Goal: Task Accomplishment & Management: Manage account settings

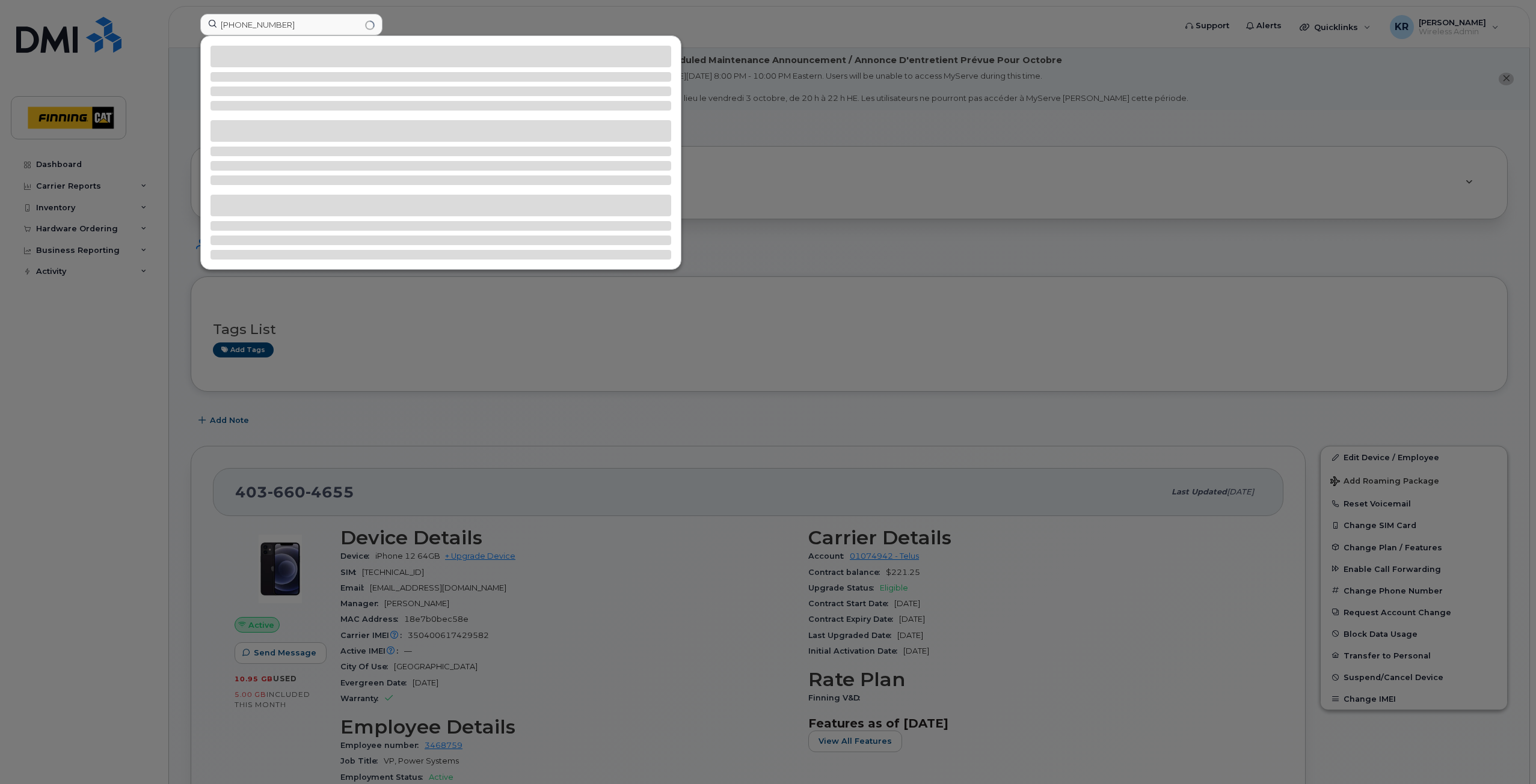
type input "587-201-4426"
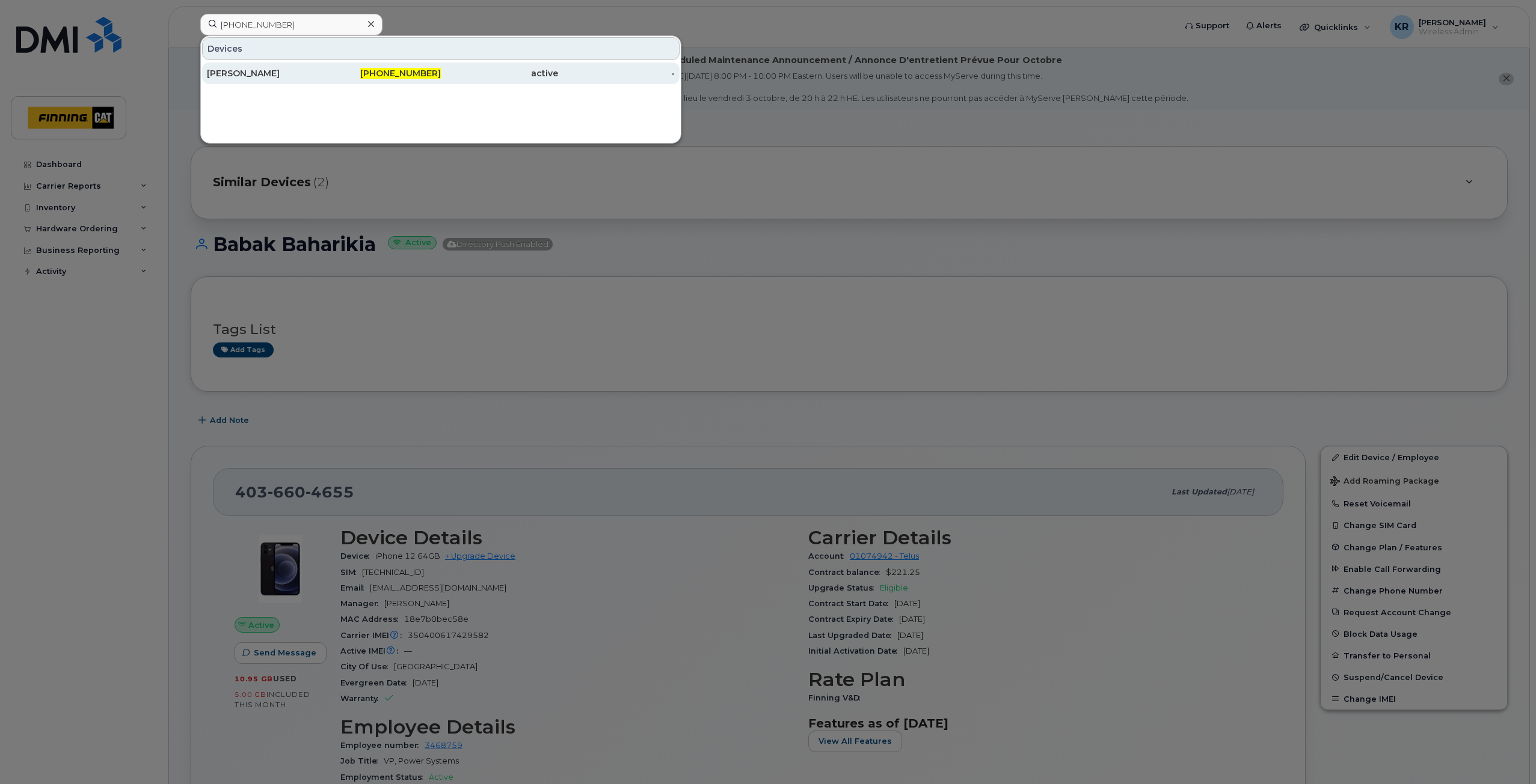
click at [368, 74] on div "587-201-4426" at bounding box center [382, 74] width 118 height 12
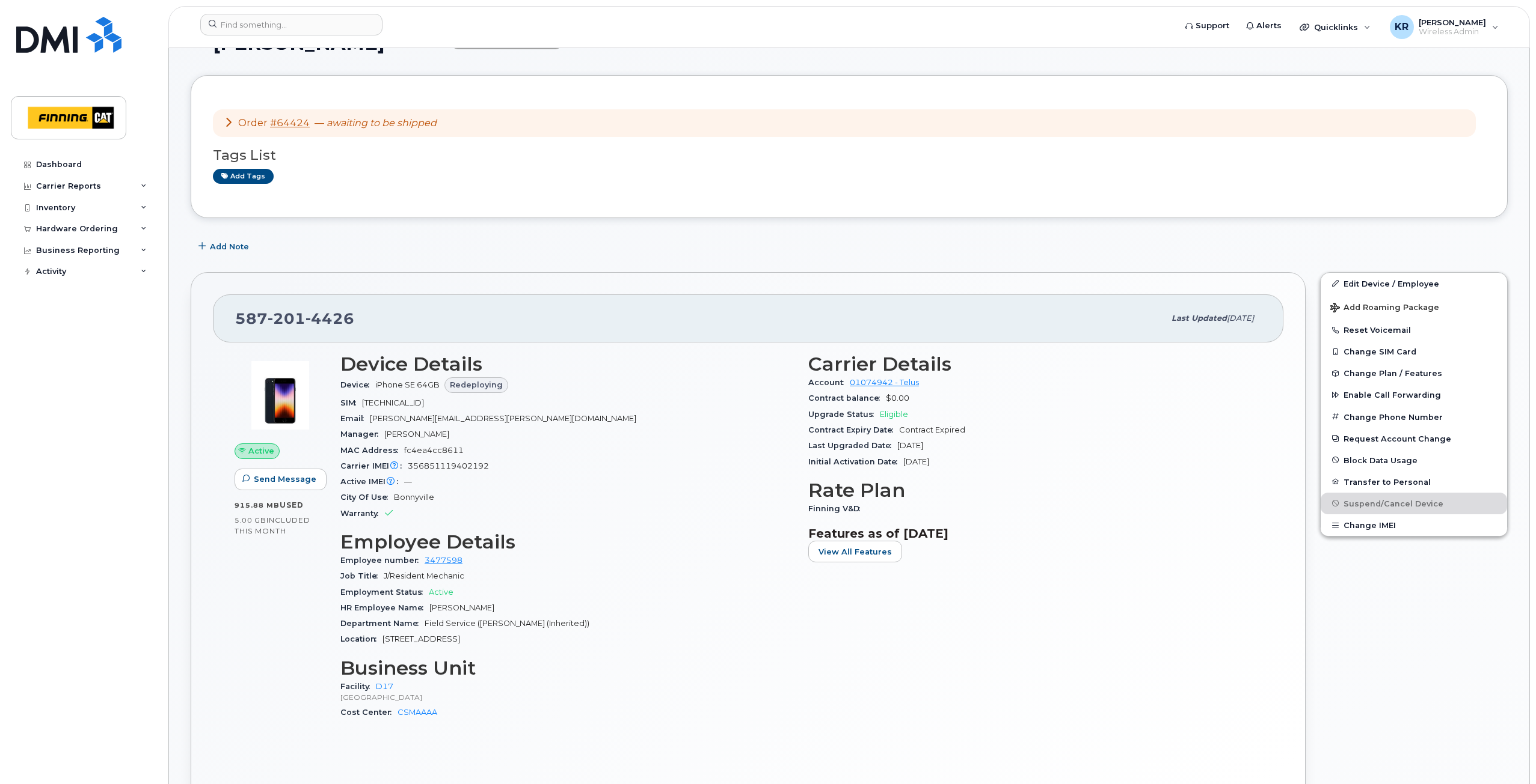
scroll to position [180, 0]
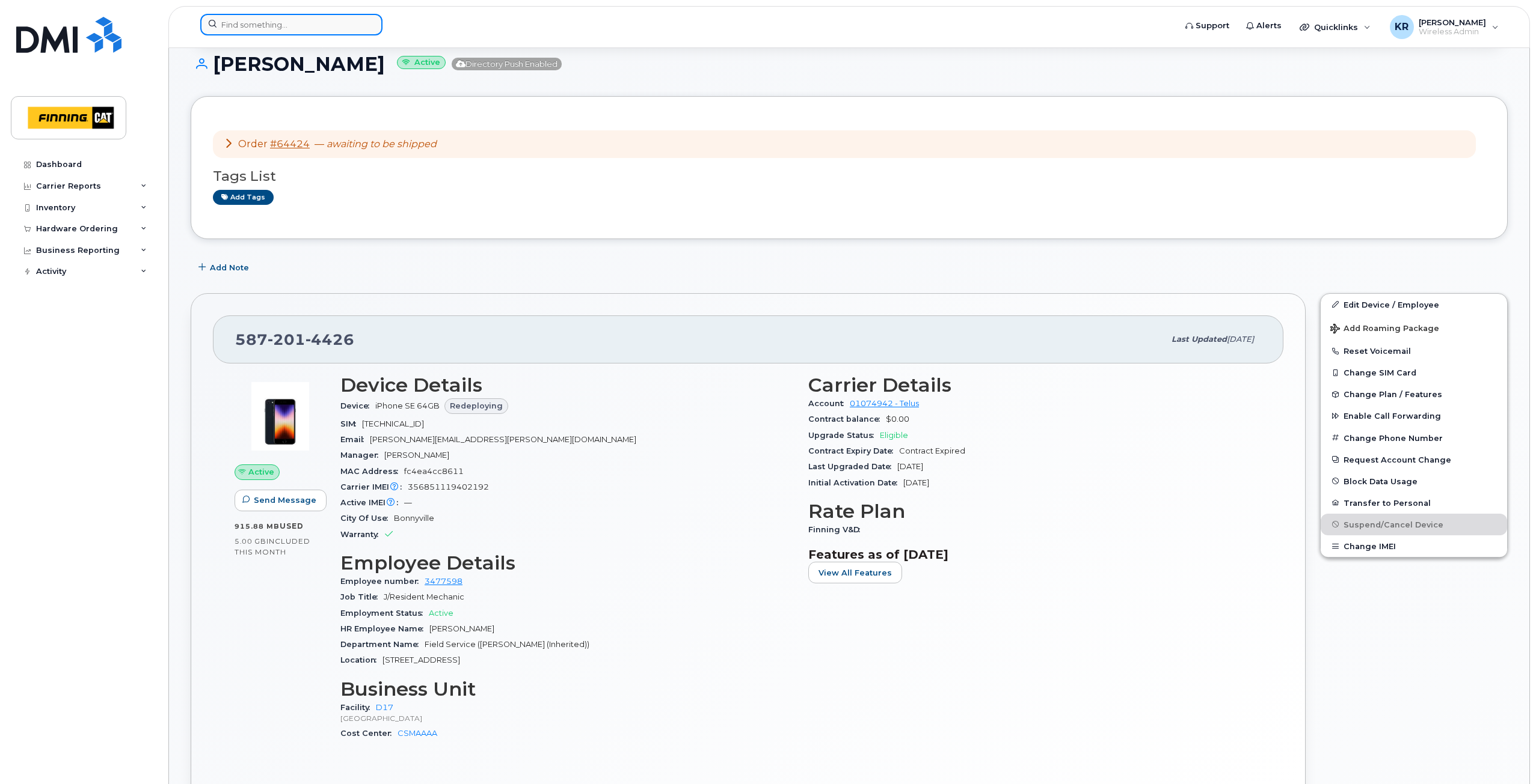
click at [314, 25] on input at bounding box center [292, 24] width 183 height 22
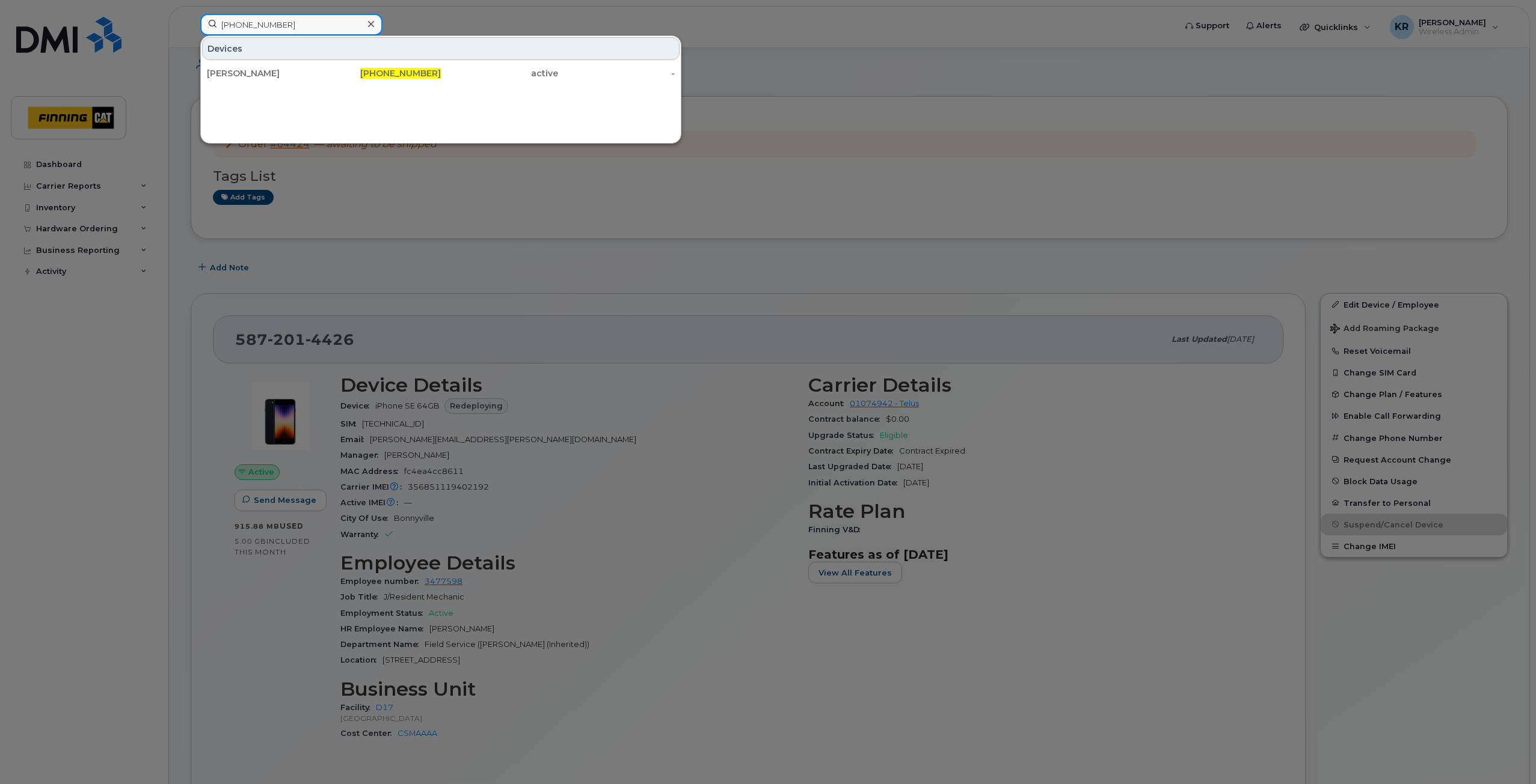
type input "587-877-0879"
click at [353, 69] on div "587-877-0879" at bounding box center [382, 74] width 118 height 12
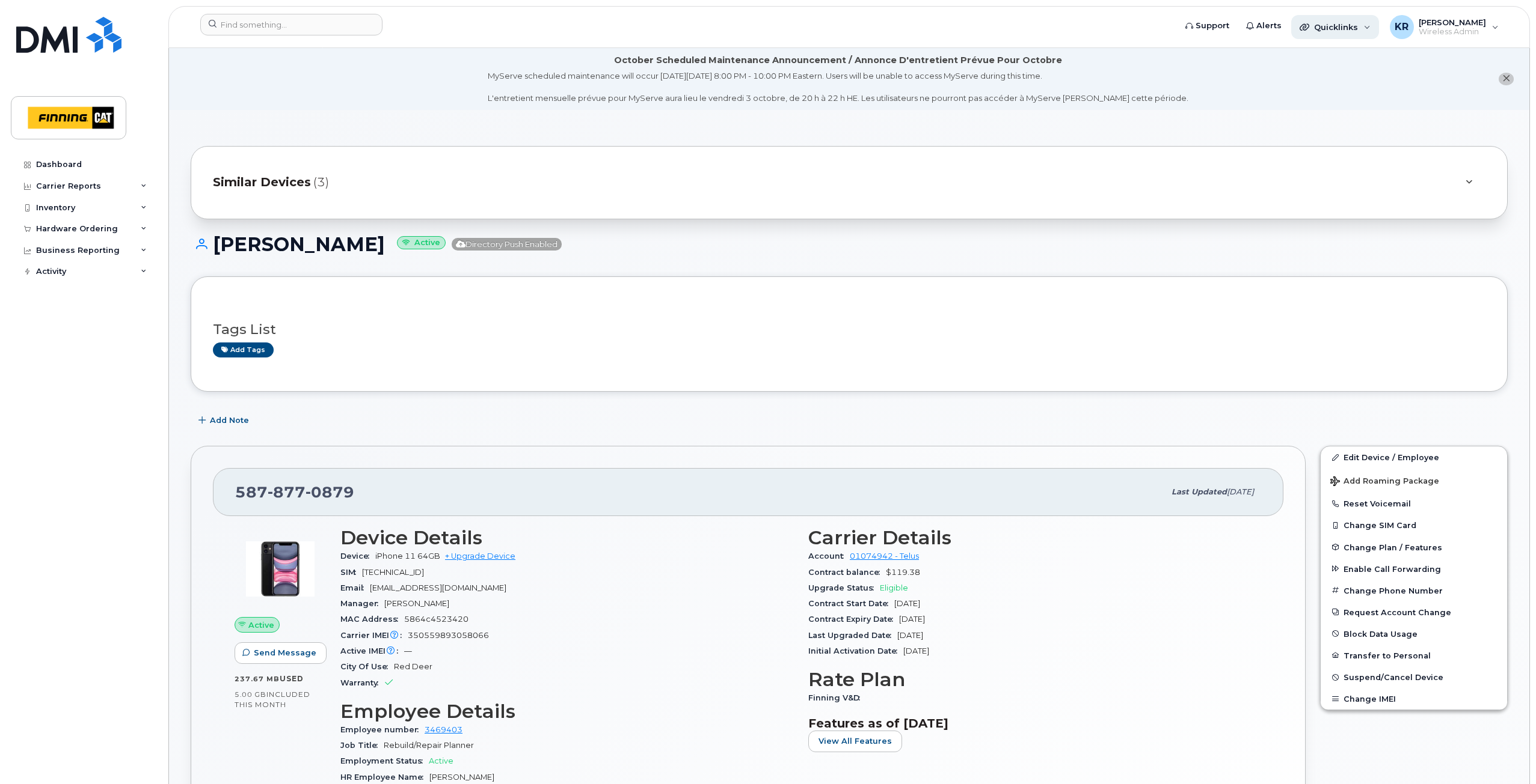
click at [1351, 30] on div "Quicklinks" at bounding box center [1335, 27] width 88 height 24
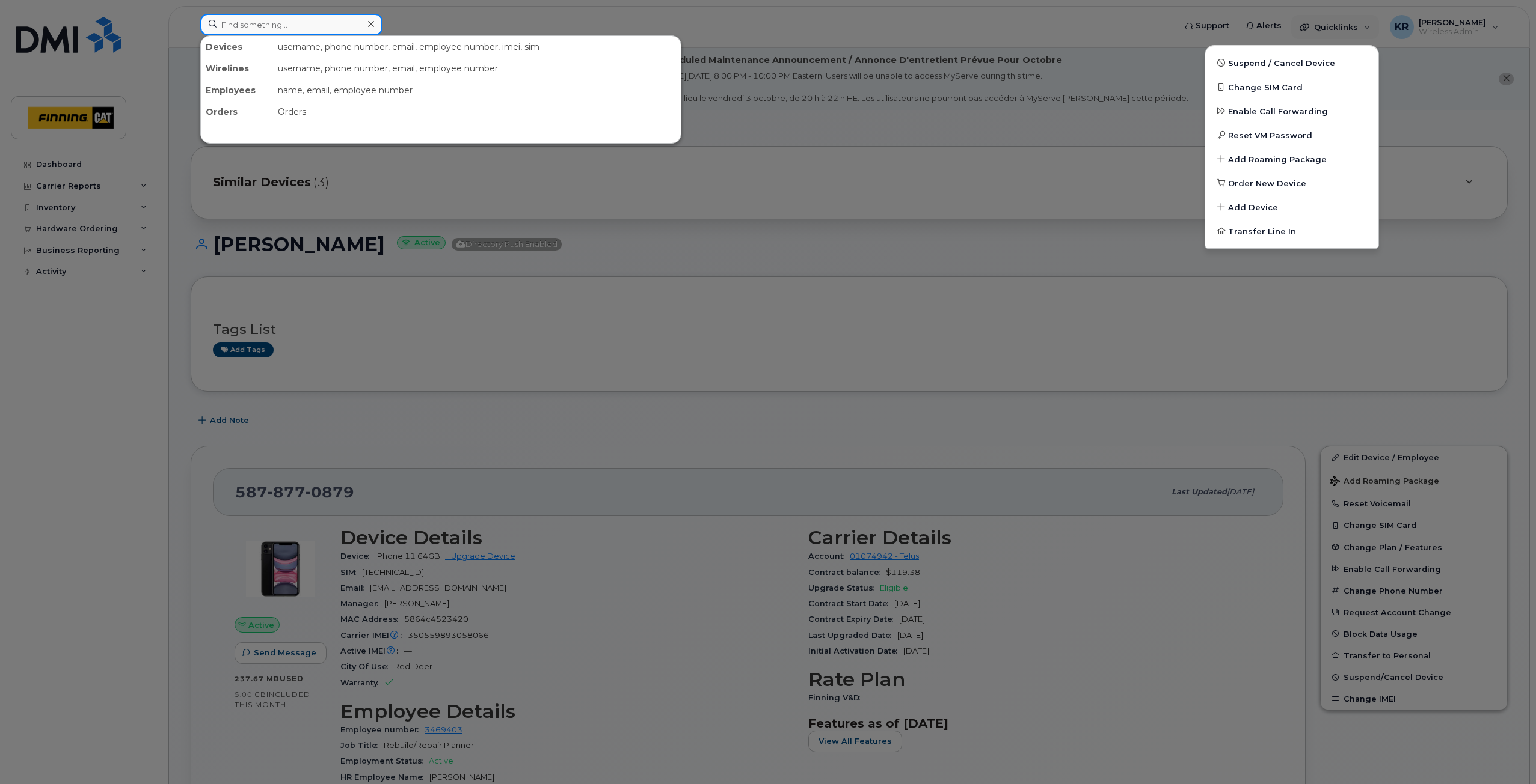
click at [270, 24] on input at bounding box center [292, 24] width 183 height 22
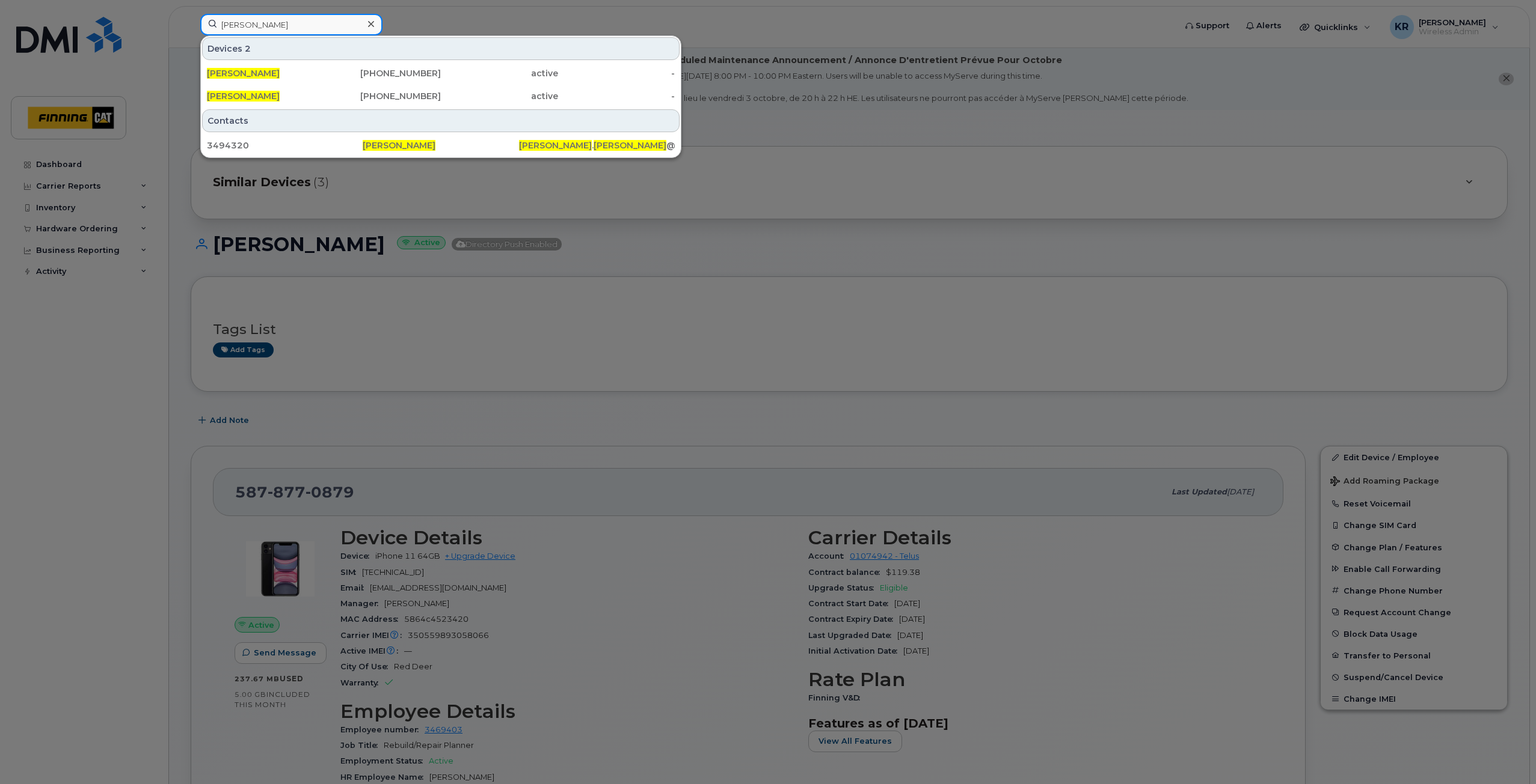
type input "james conway"
click at [399, 70] on div "250-433-6922" at bounding box center [382, 74] width 118 height 12
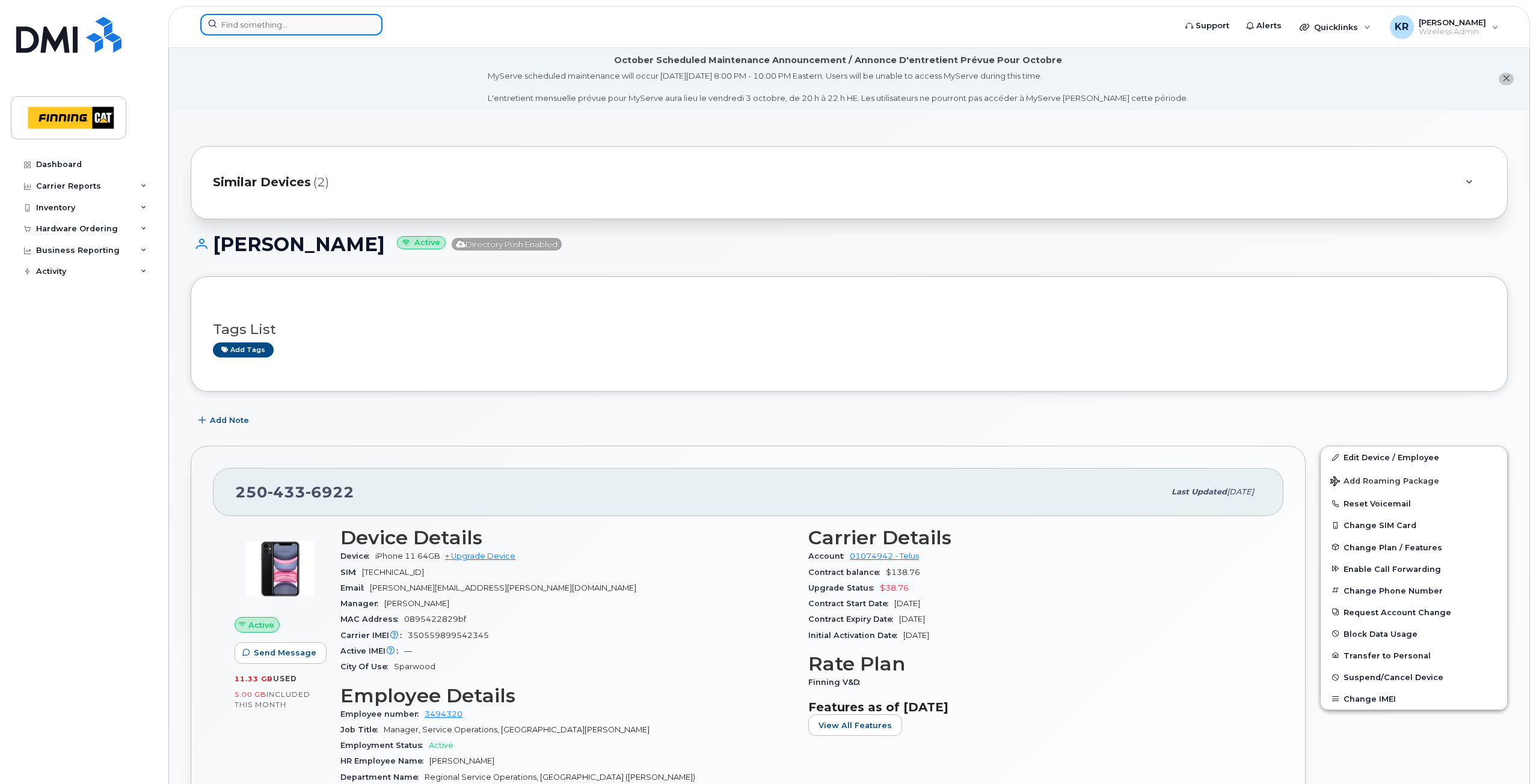
click at [245, 21] on input at bounding box center [292, 24] width 183 height 22
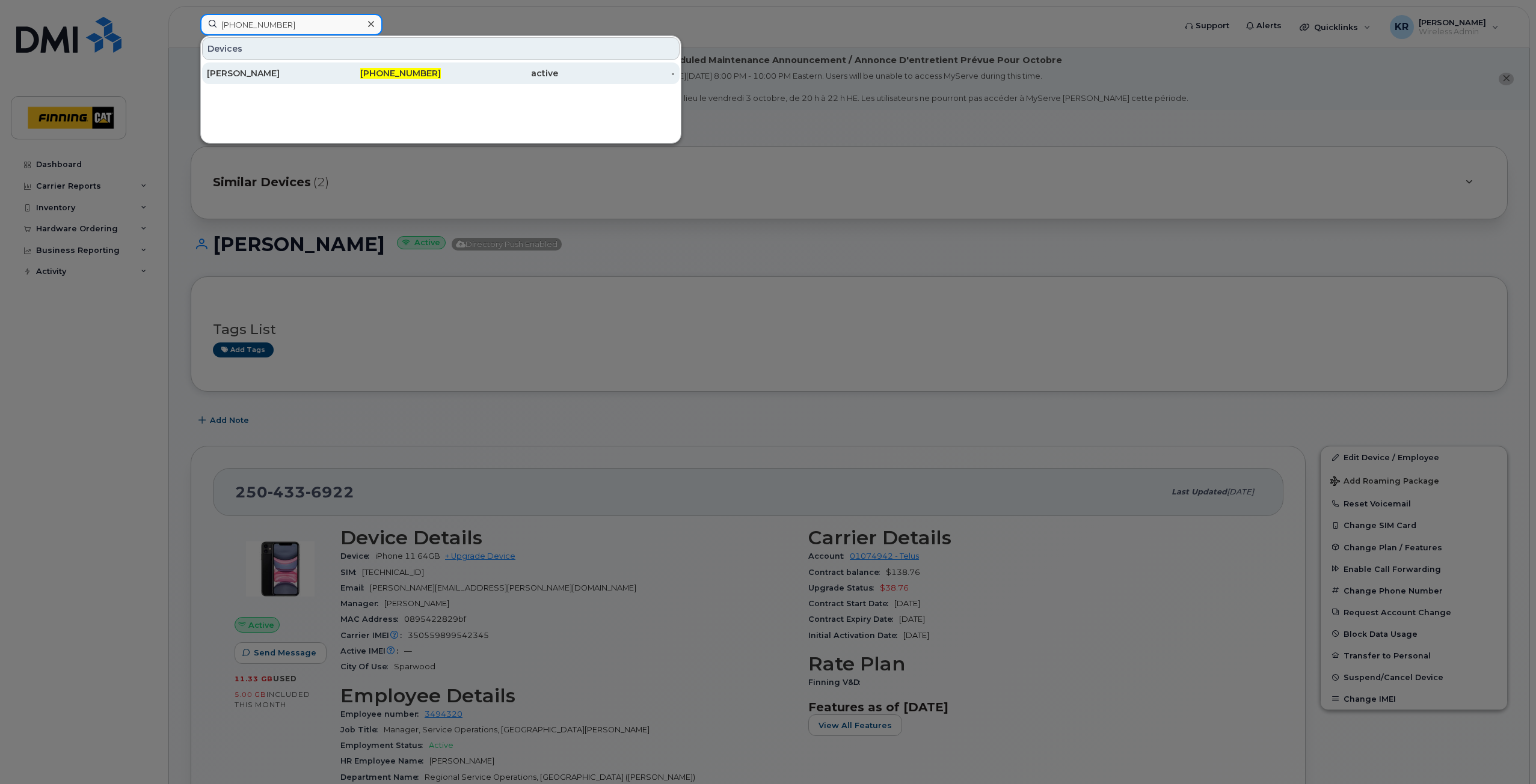
type input "778-256-6503"
click at [374, 79] on div "778-256-6503" at bounding box center [382, 74] width 118 height 22
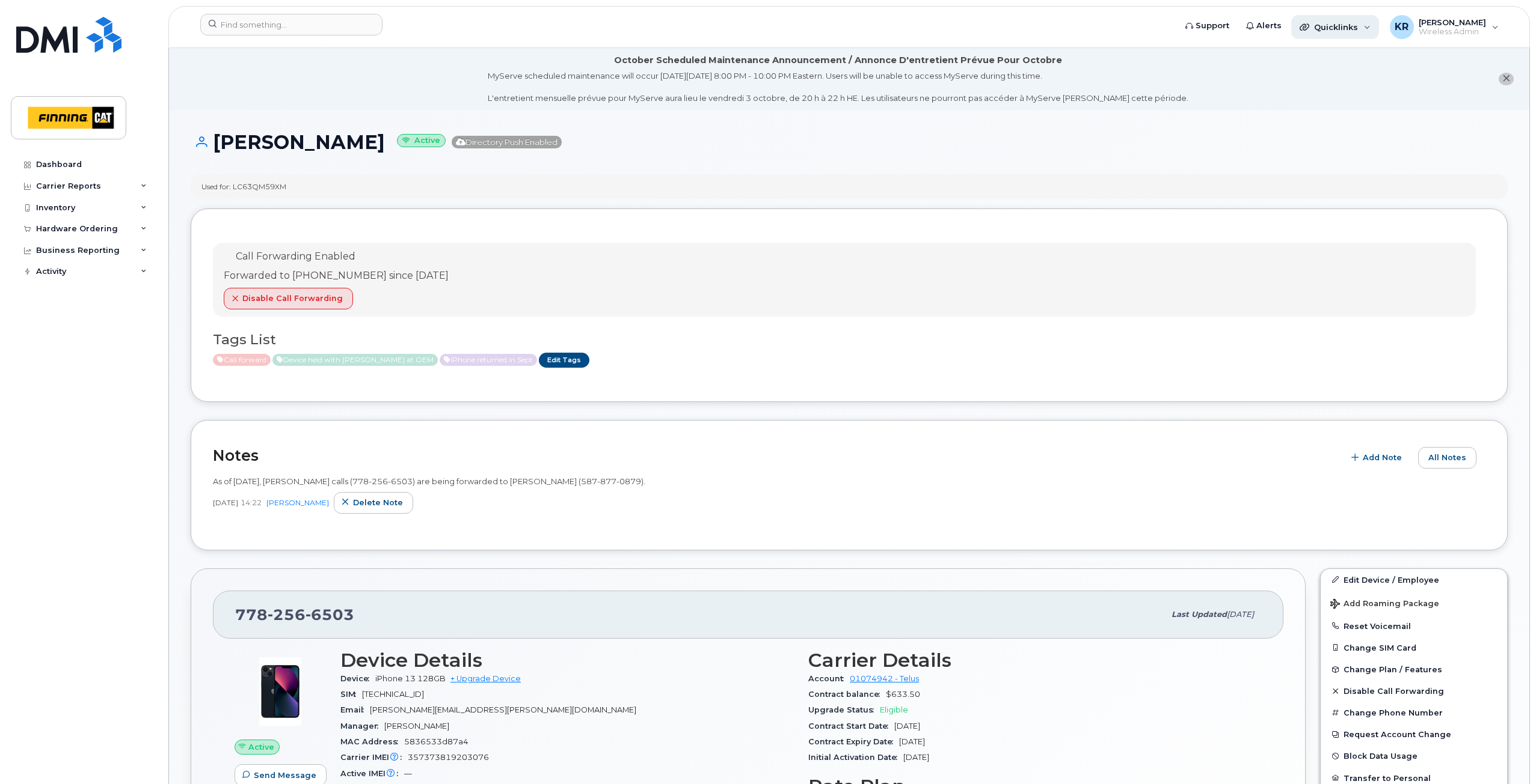
click at [1325, 32] on div "Quicklinks" at bounding box center [1335, 27] width 88 height 24
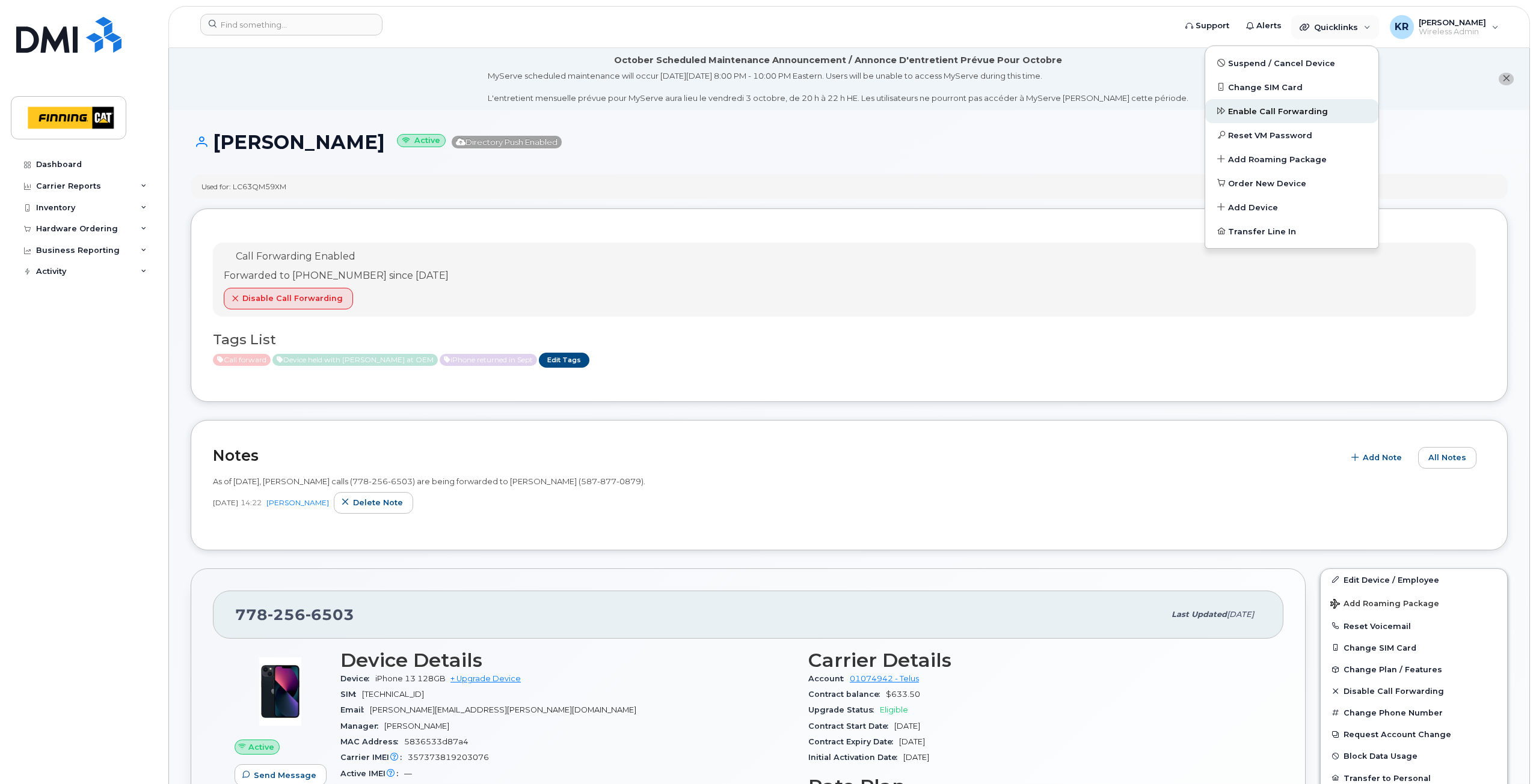
click at [1265, 113] on span "Enable Call Forwarding" at bounding box center [1278, 112] width 100 height 12
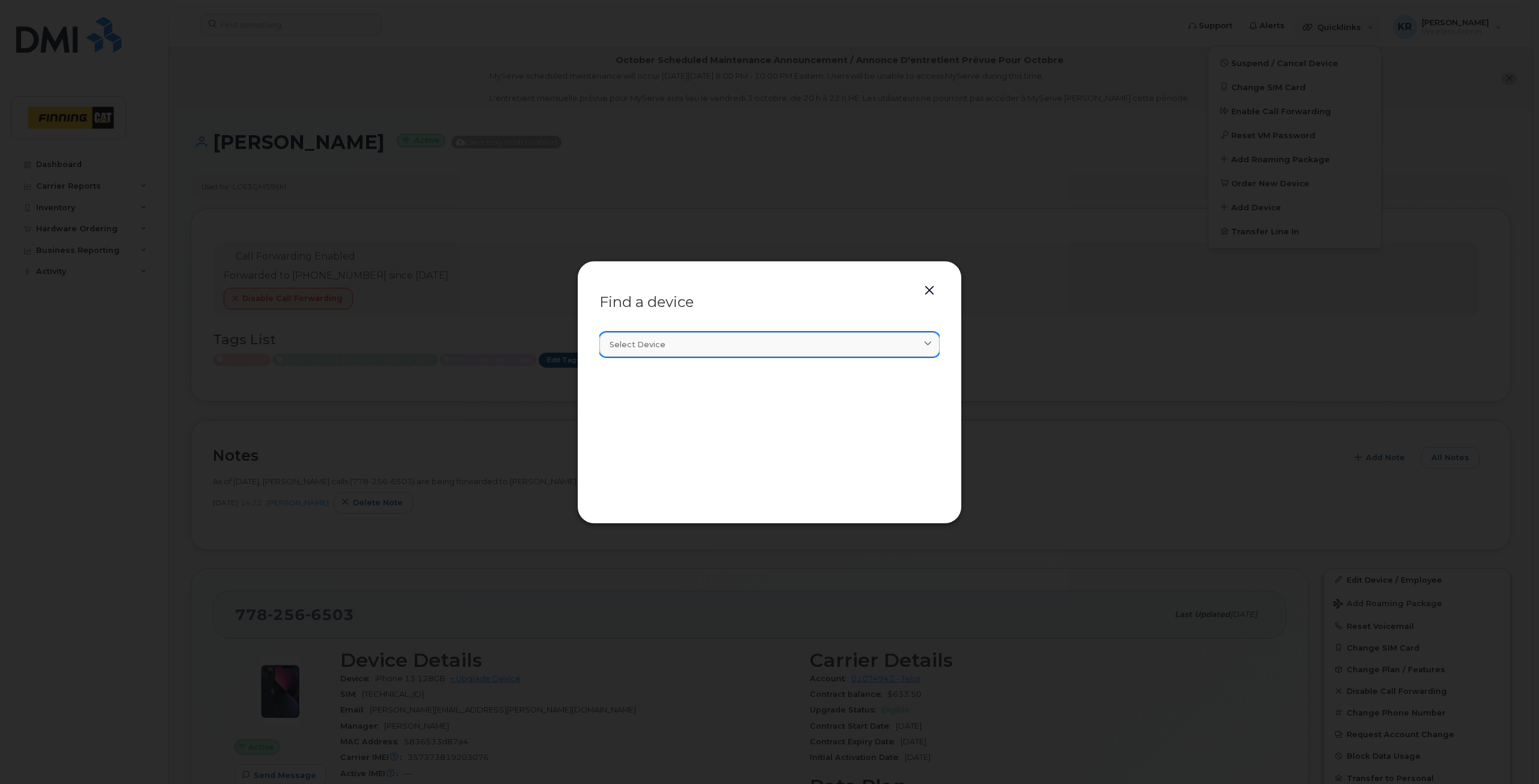
click at [680, 348] on div "Select device" at bounding box center [769, 345] width 319 height 12
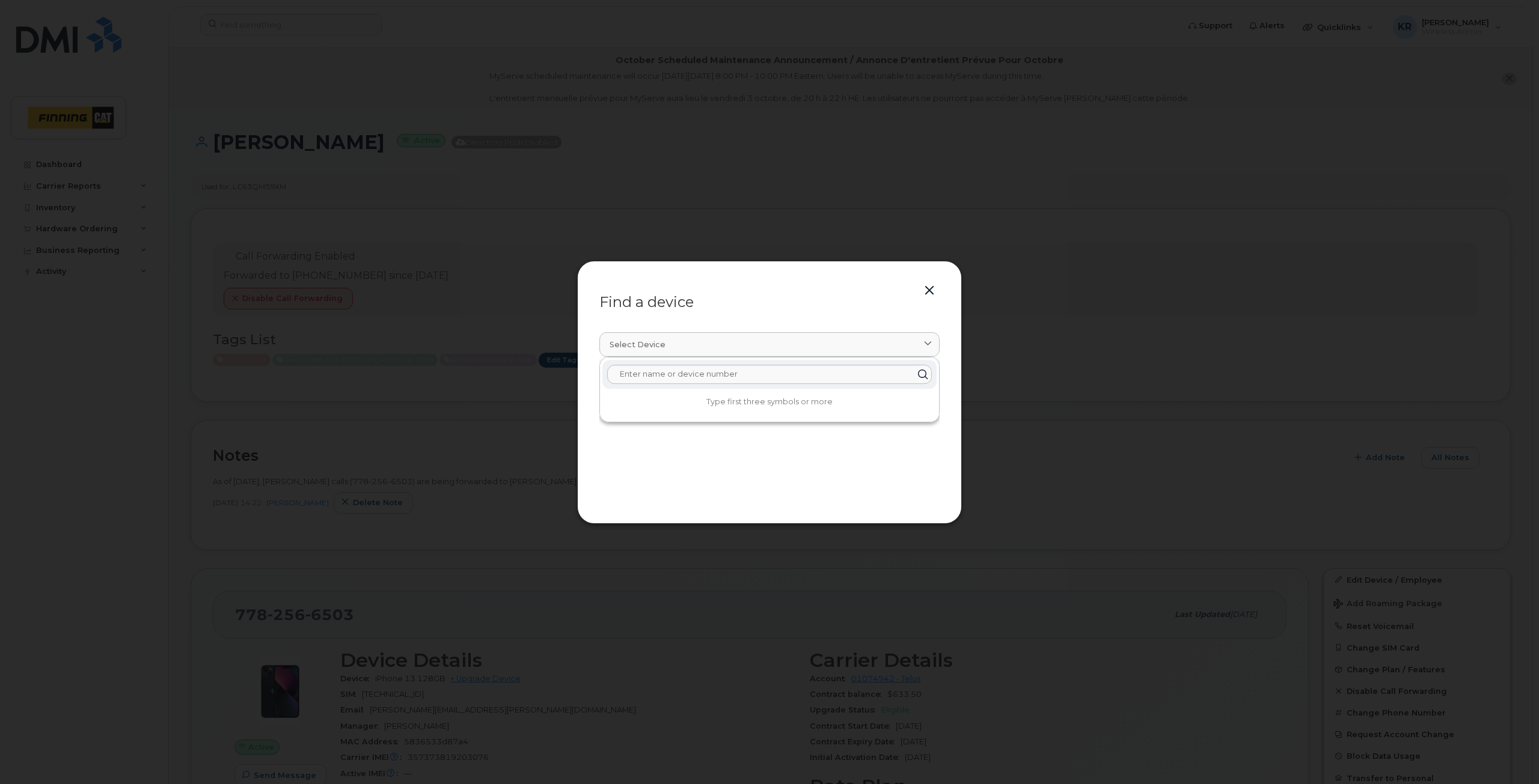
click at [930, 290] on button "button" at bounding box center [929, 291] width 18 height 17
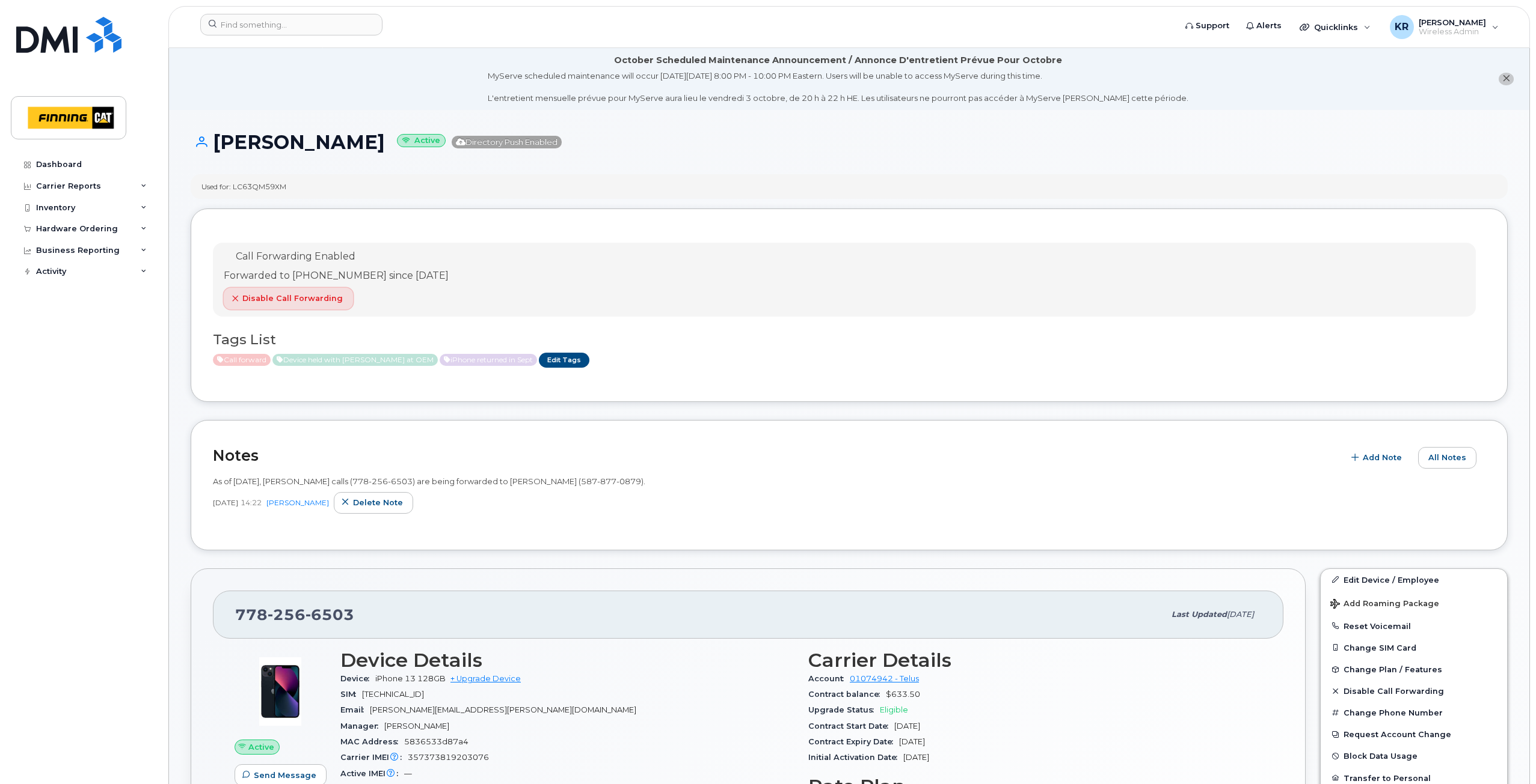
click at [232, 298] on icon "button" at bounding box center [235, 298] width 8 height 8
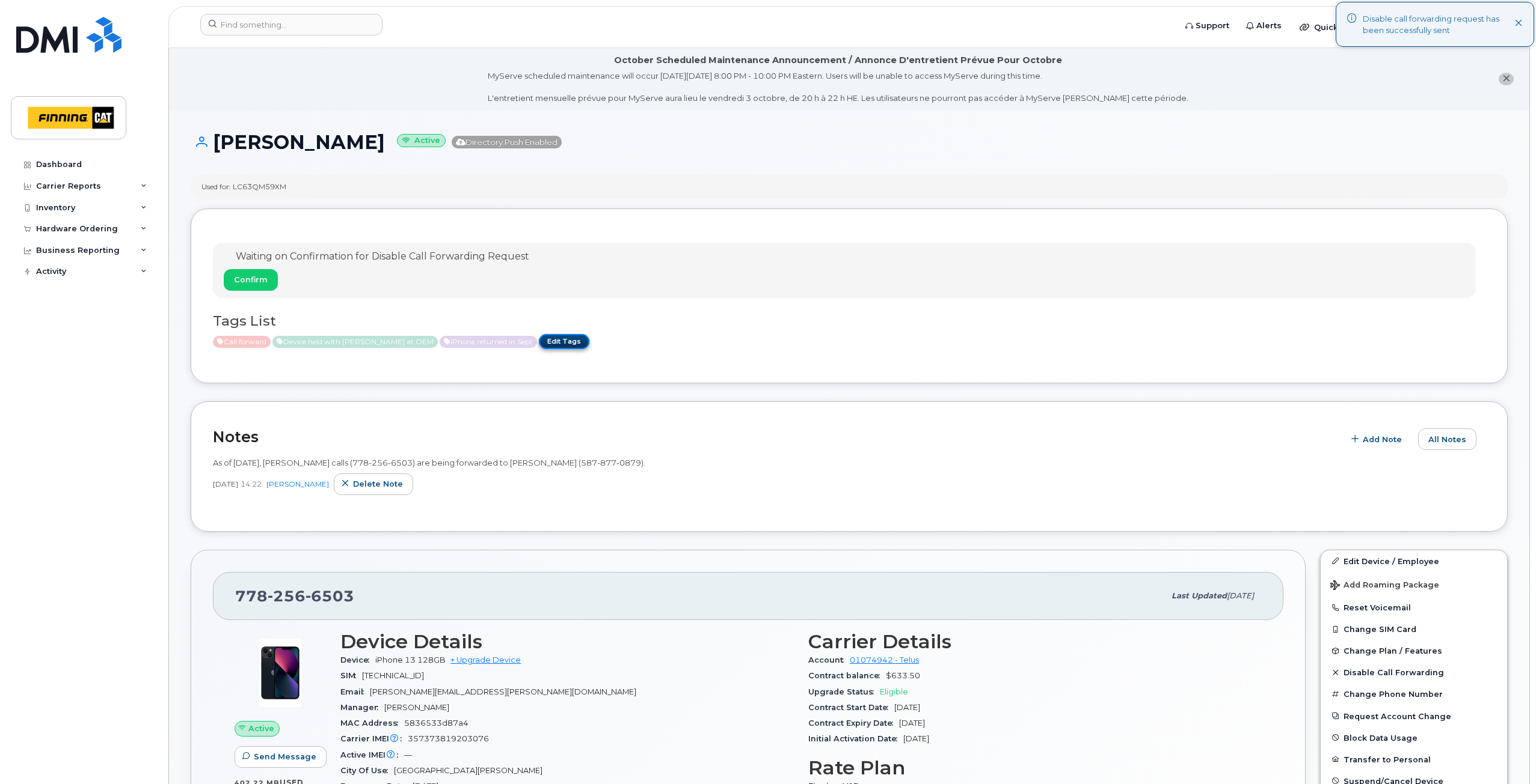
click at [550, 340] on link "Edit Tags" at bounding box center [564, 342] width 51 height 15
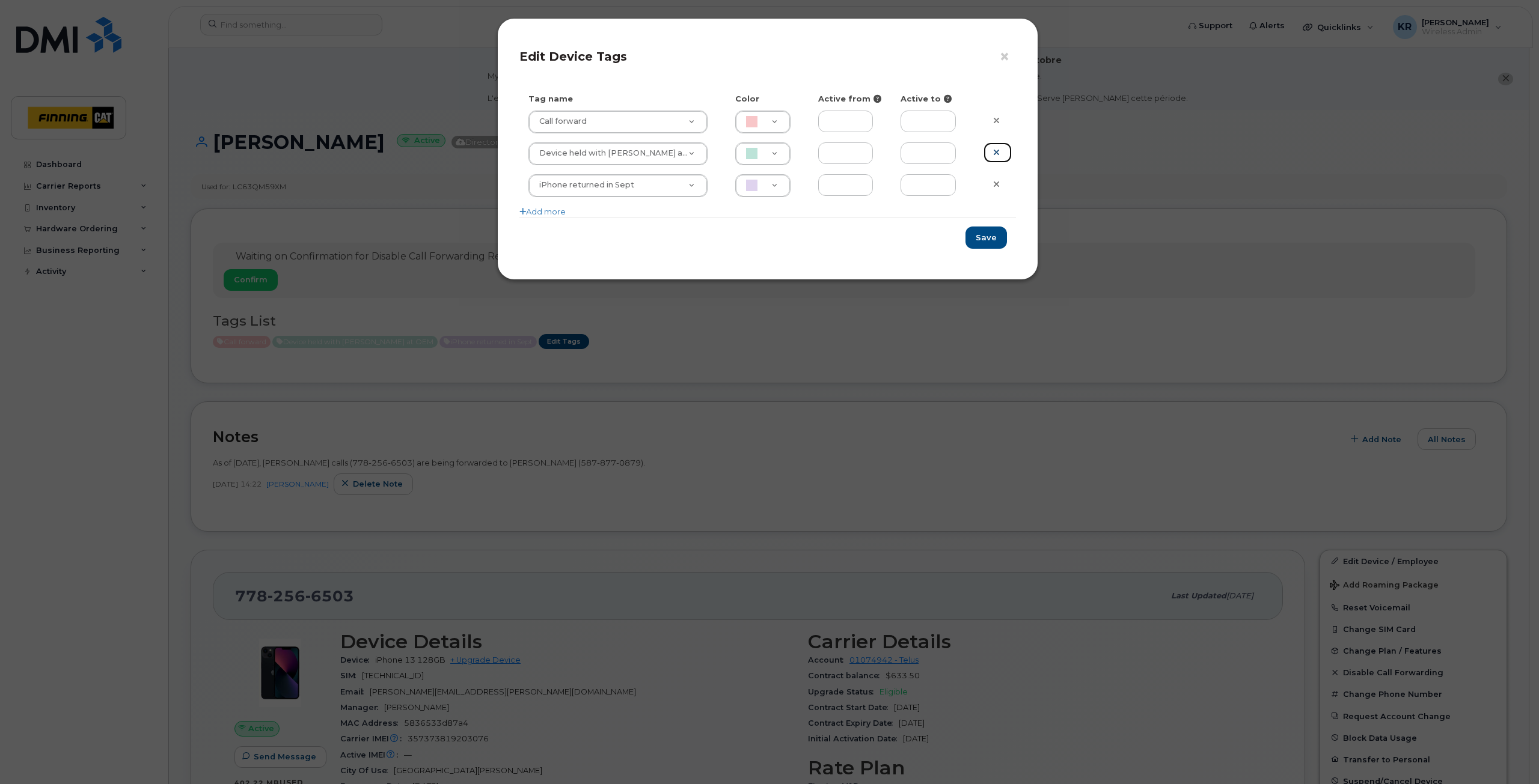
click at [995, 151] on icon at bounding box center [996, 152] width 7 height 9
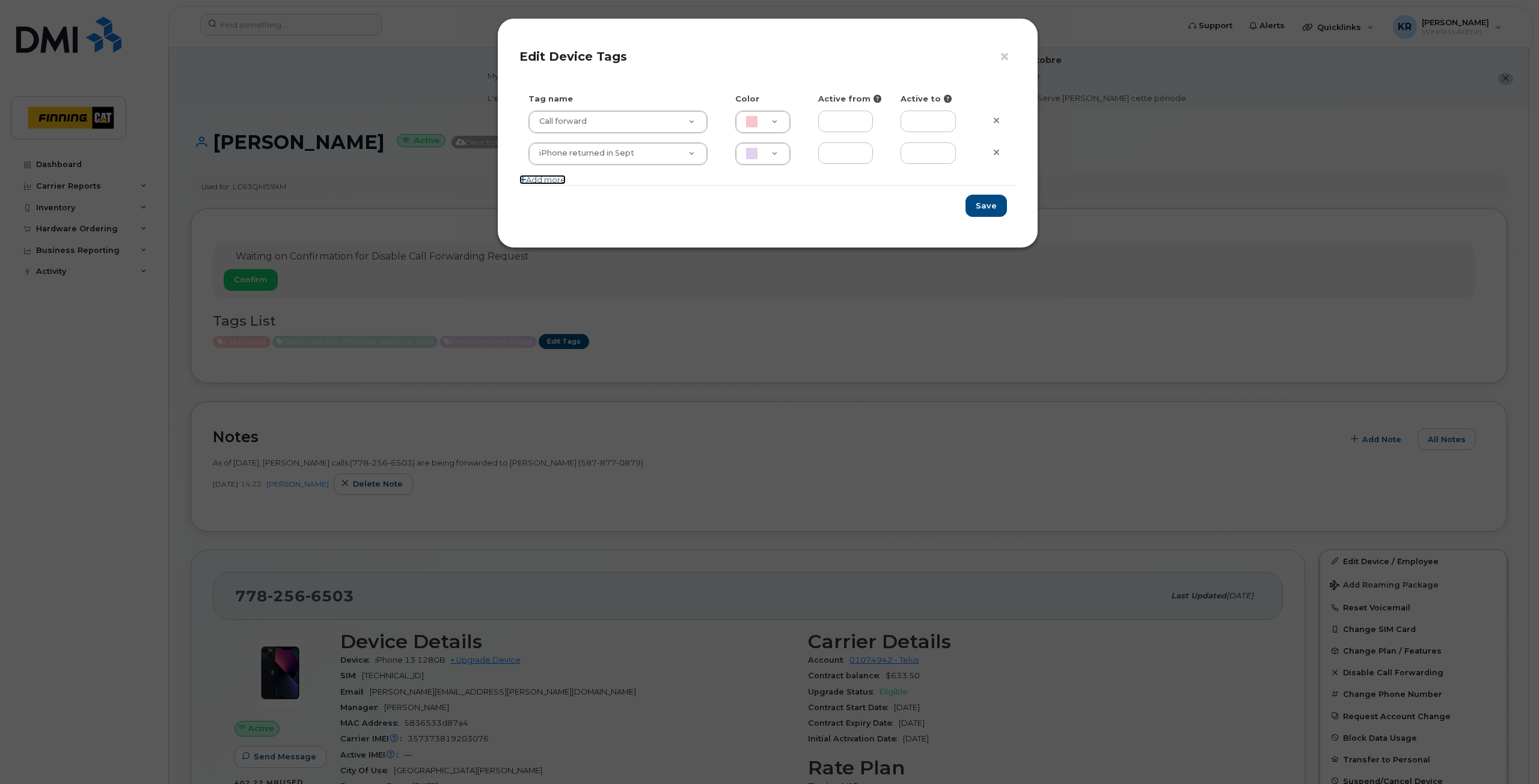
click at [556, 183] on link "Add more" at bounding box center [543, 179] width 46 height 9
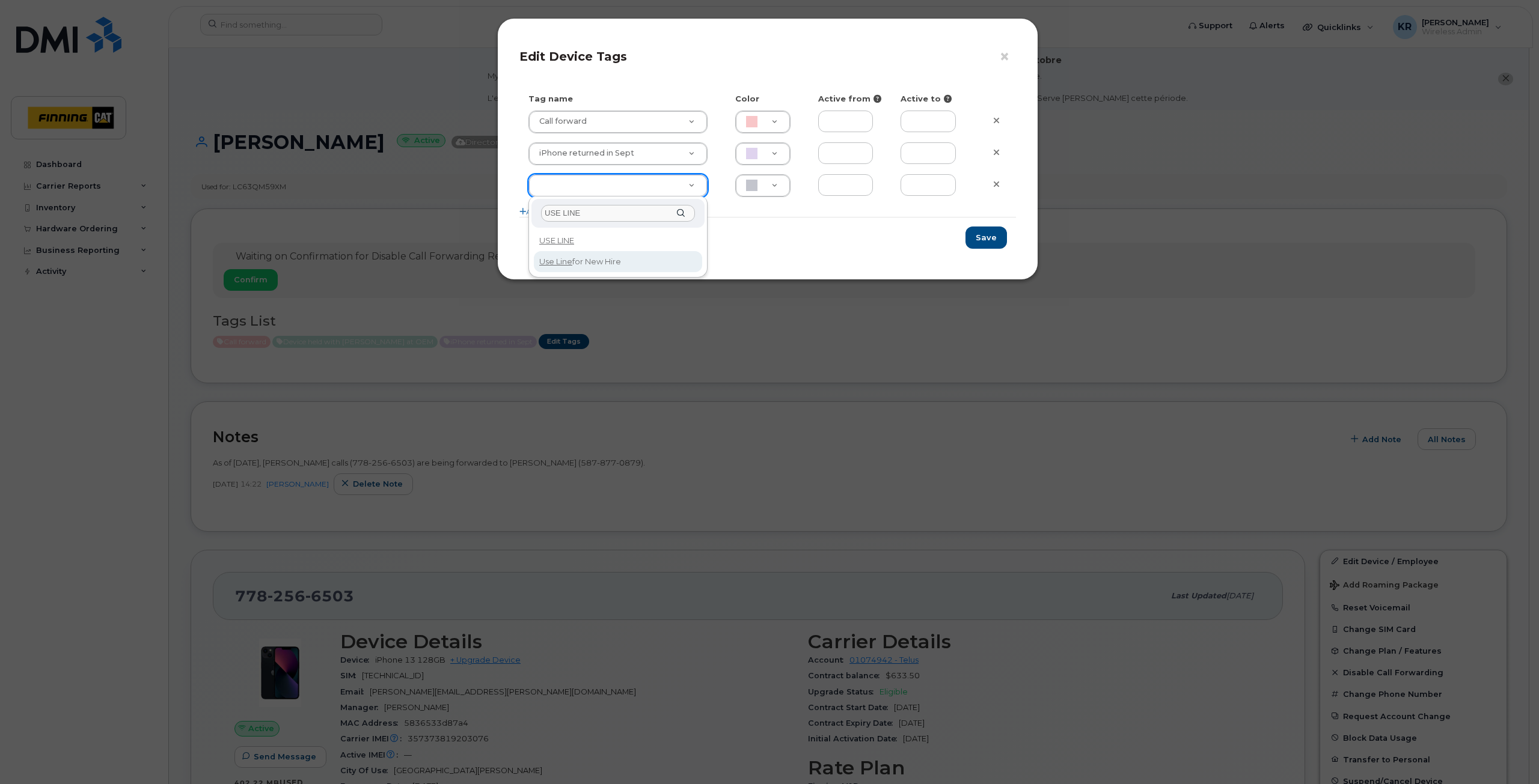
type input "USE LINE"
type input "Use Line for New Hire"
type input "DAECC8"
click at [982, 237] on button "Save" at bounding box center [985, 237] width 41 height 22
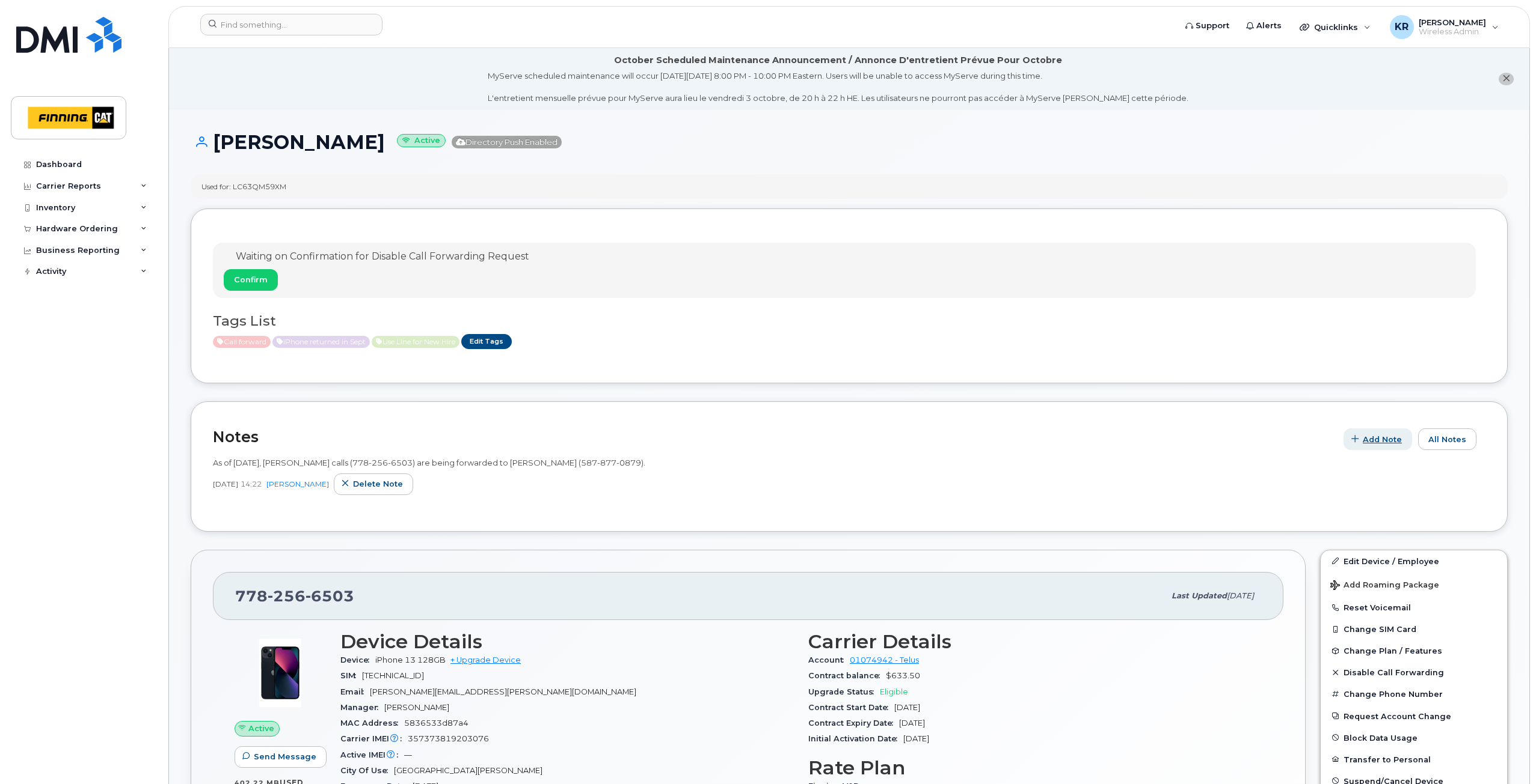
click at [1391, 434] on span "Add Note" at bounding box center [1382, 440] width 39 height 12
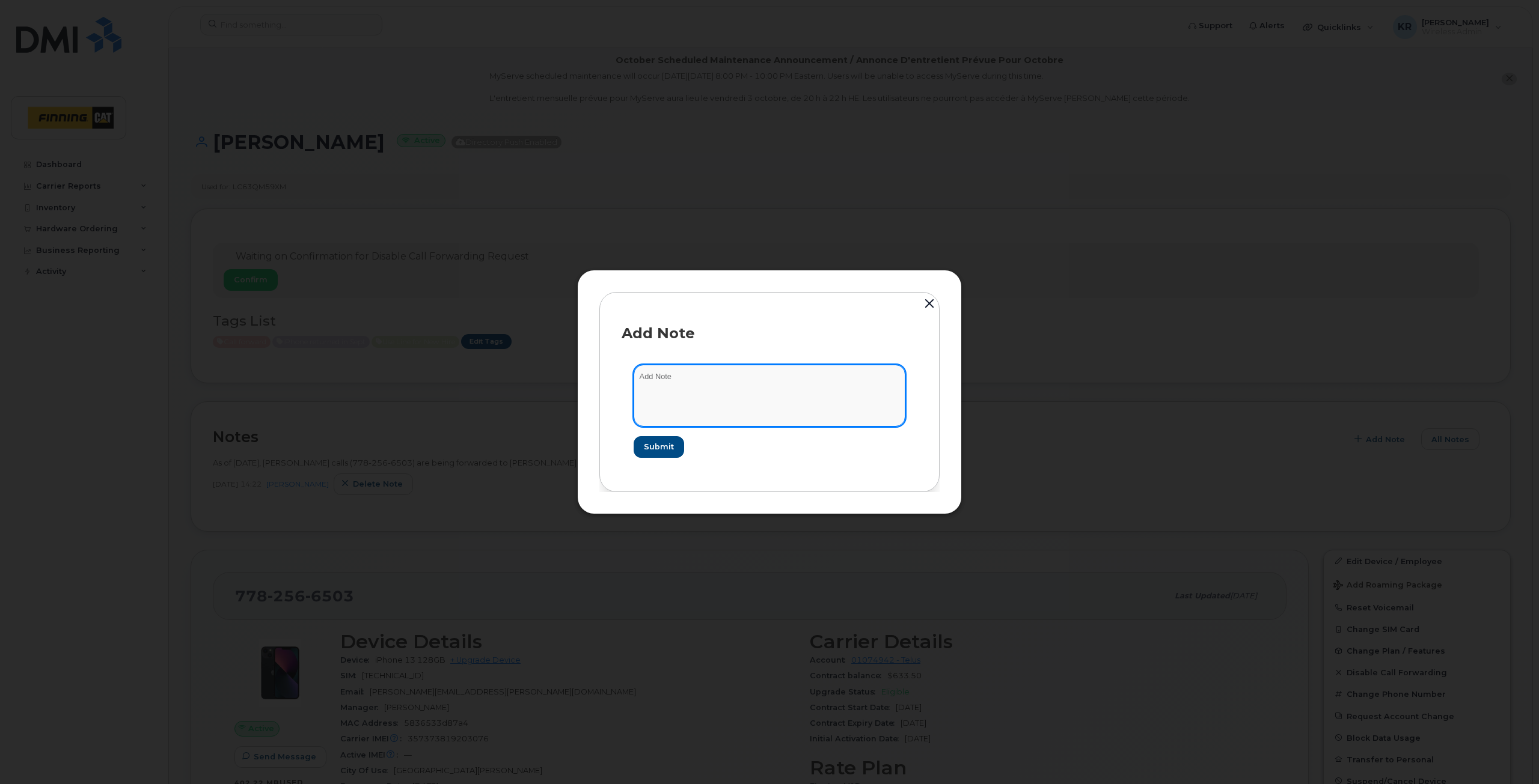
click at [696, 382] on textarea at bounding box center [770, 395] width 272 height 62
type textarea "M"
type textarea "REMOVE CALL FORAWRD. REDEPLOY DEVICE"
click at [661, 449] on span "Submit" at bounding box center [658, 447] width 30 height 12
